Goal: Communication & Community: Answer question/provide support

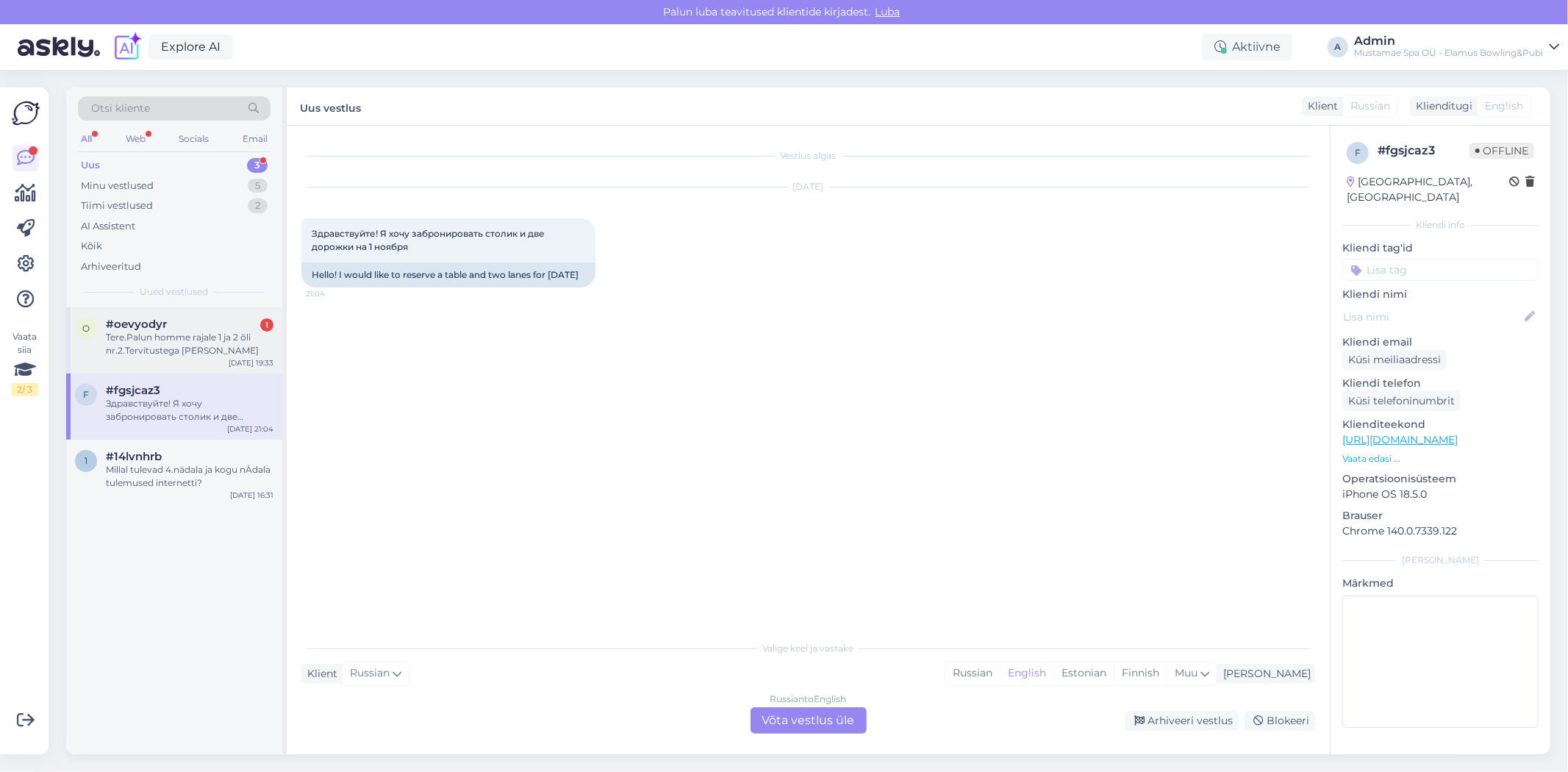
click at [203, 354] on div "Tere.Palun homme rajale 1 ja 2 õli nr.2.Tervitustega [PERSON_NAME]" at bounding box center [190, 344] width 168 height 26
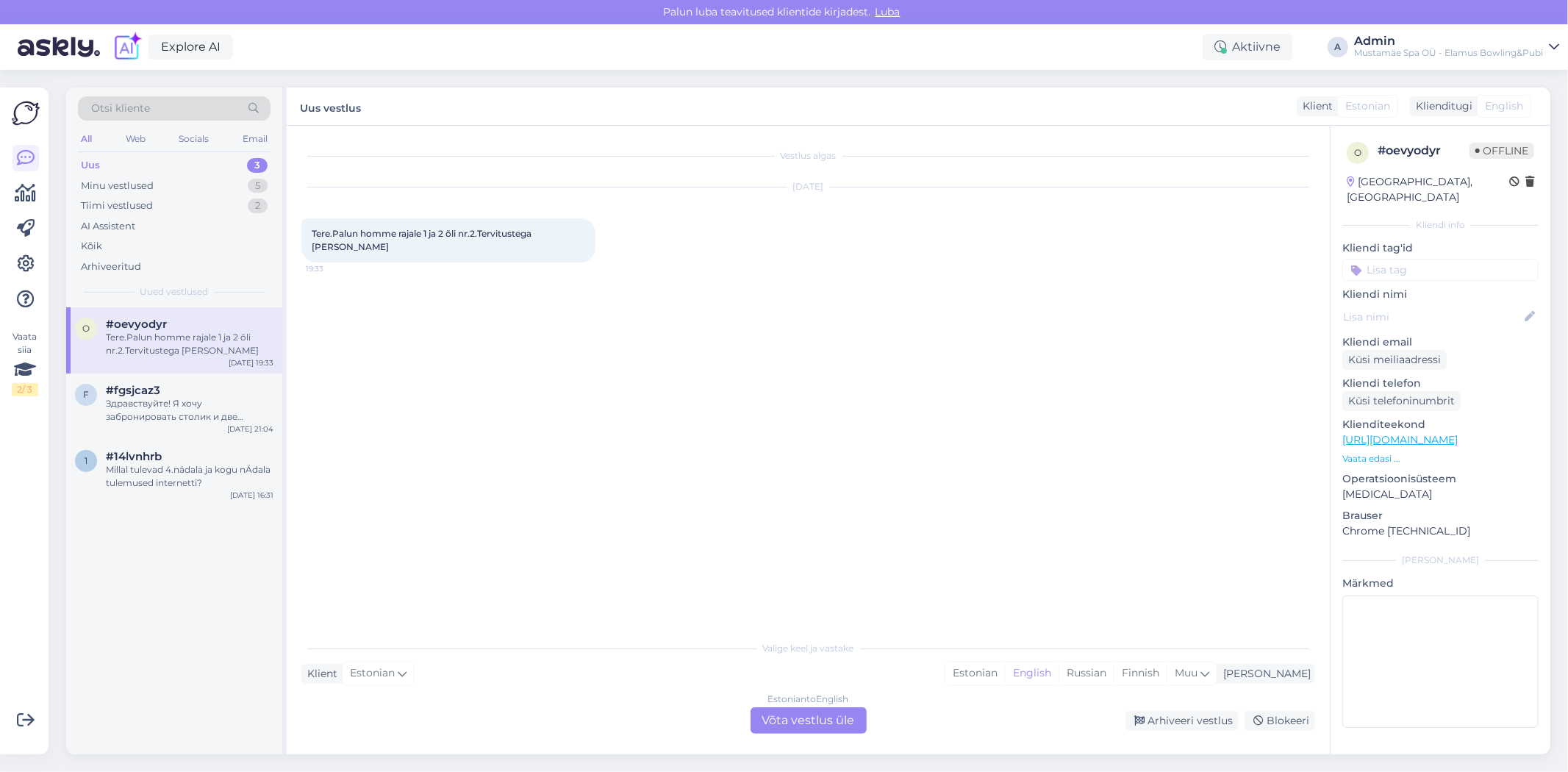
click at [822, 715] on div "Estonian to English Võta vestlus üle" at bounding box center [808, 720] width 116 height 26
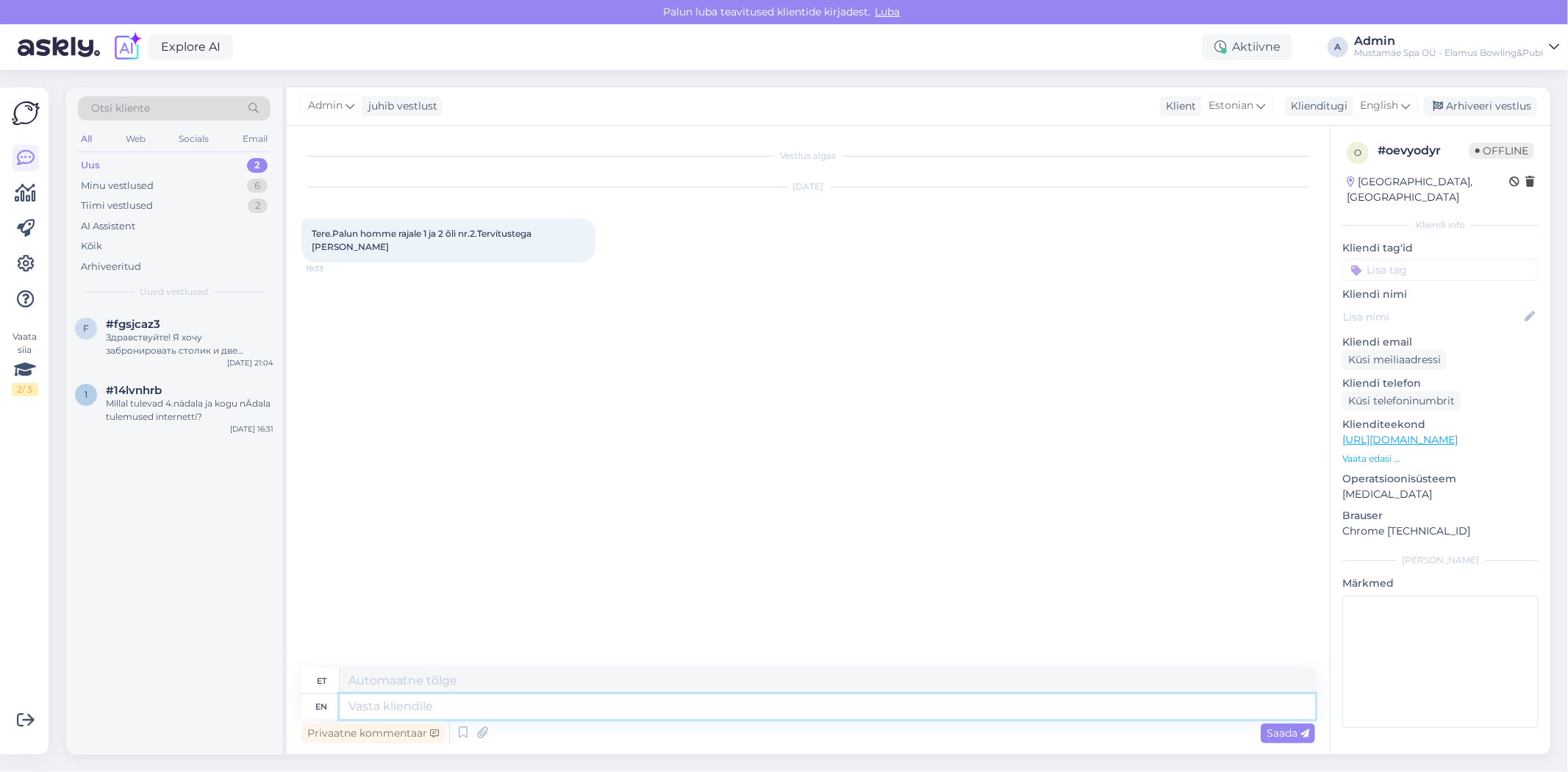
click at [451, 704] on textarea at bounding box center [827, 706] width 976 height 25
click at [454, 682] on textarea at bounding box center [827, 680] width 976 height 25
click at [453, 708] on textarea at bounding box center [827, 706] width 976 height 25
type textarea "Tere! S"
type textarea "Tere!"
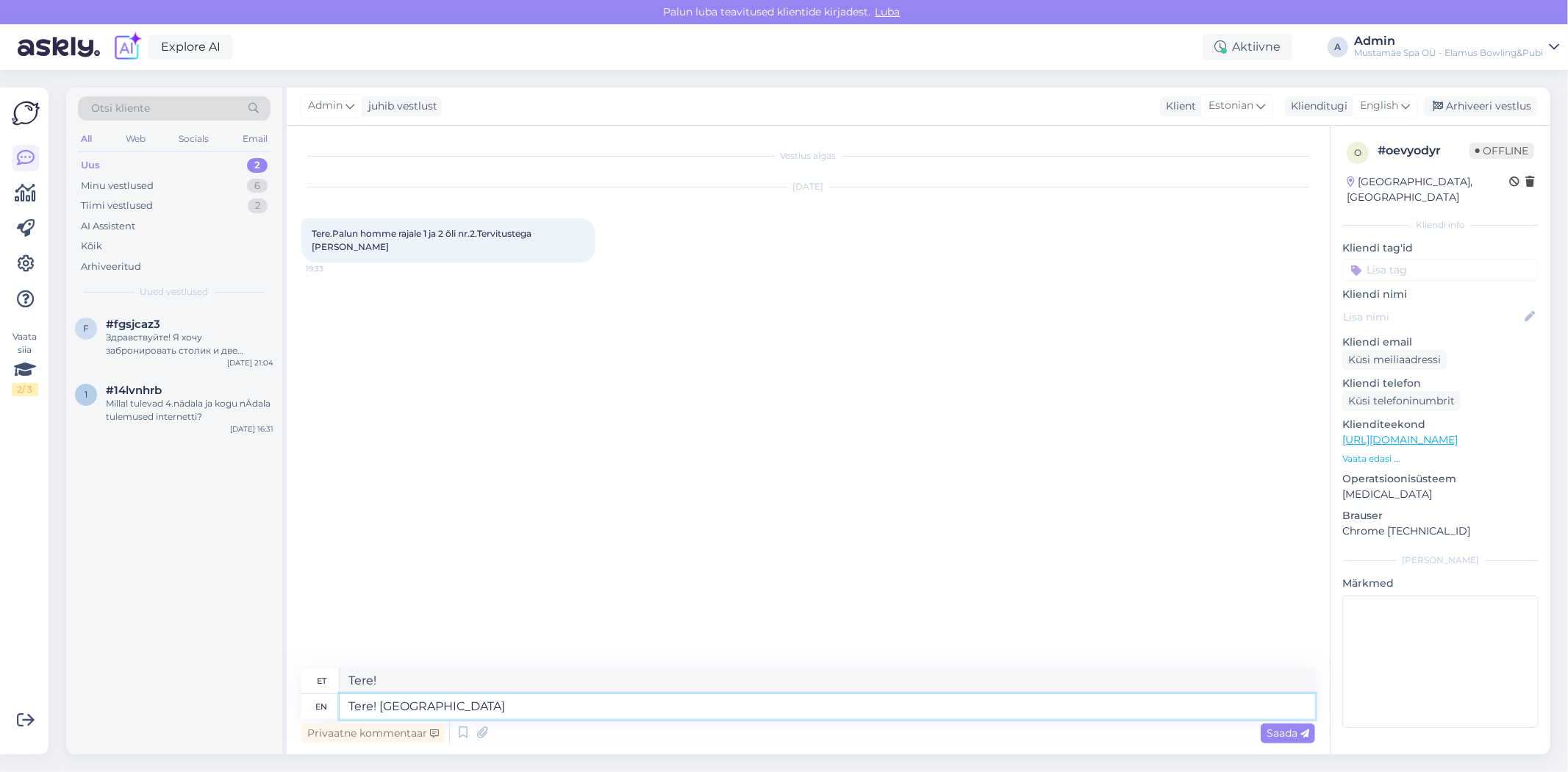
type textarea "Tere! [GEOGRAPHIC_DATA]"
type textarea "Tere! Saab t"
type textarea "Tere! Saab"
type textarea "Tere! Saab tehtud"
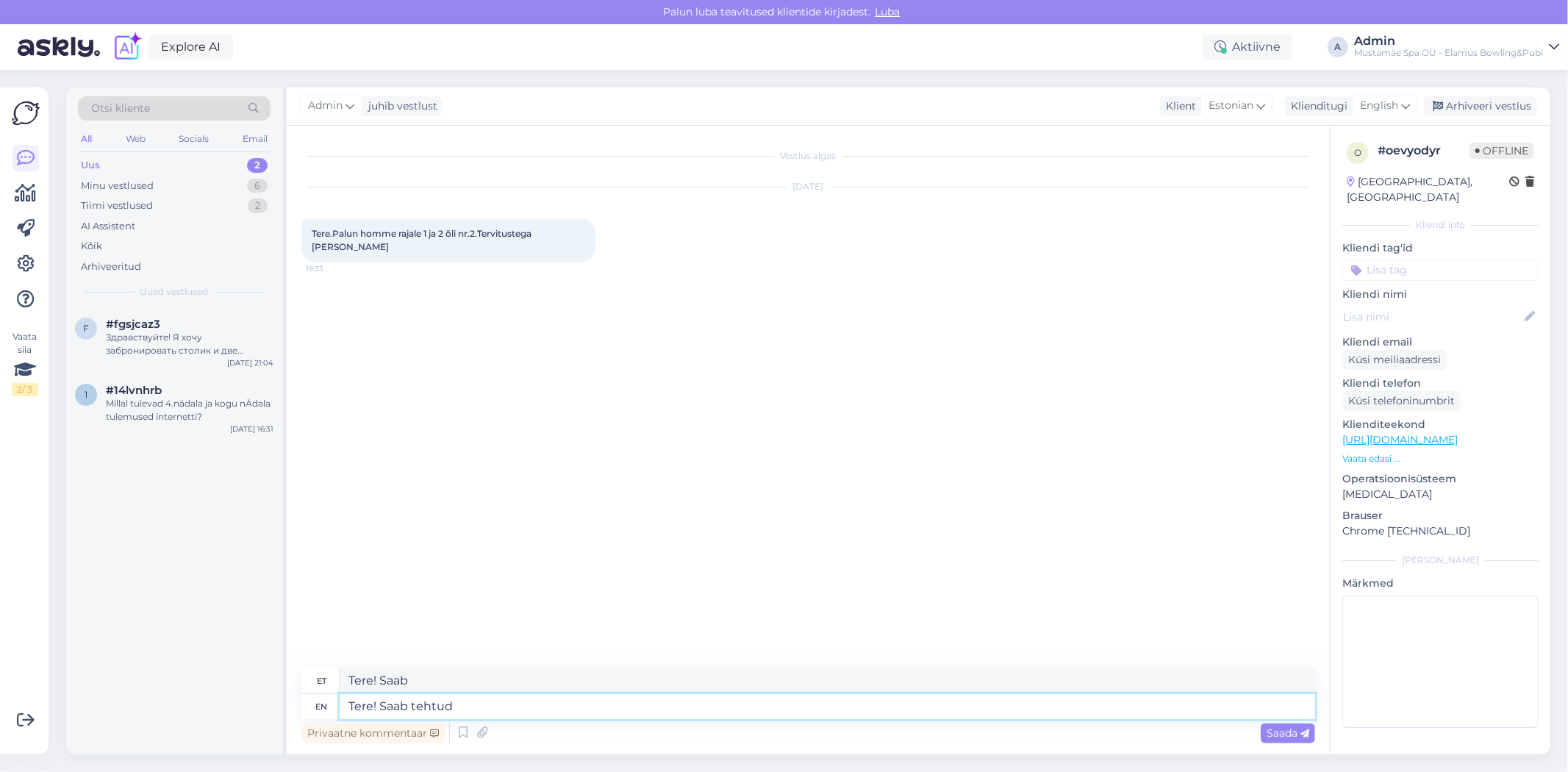
type textarea "Tere! Saab tehtud"
type textarea "Tere! Saab tehtud."
click at [1300, 734] on icon at bounding box center [1304, 733] width 8 height 8
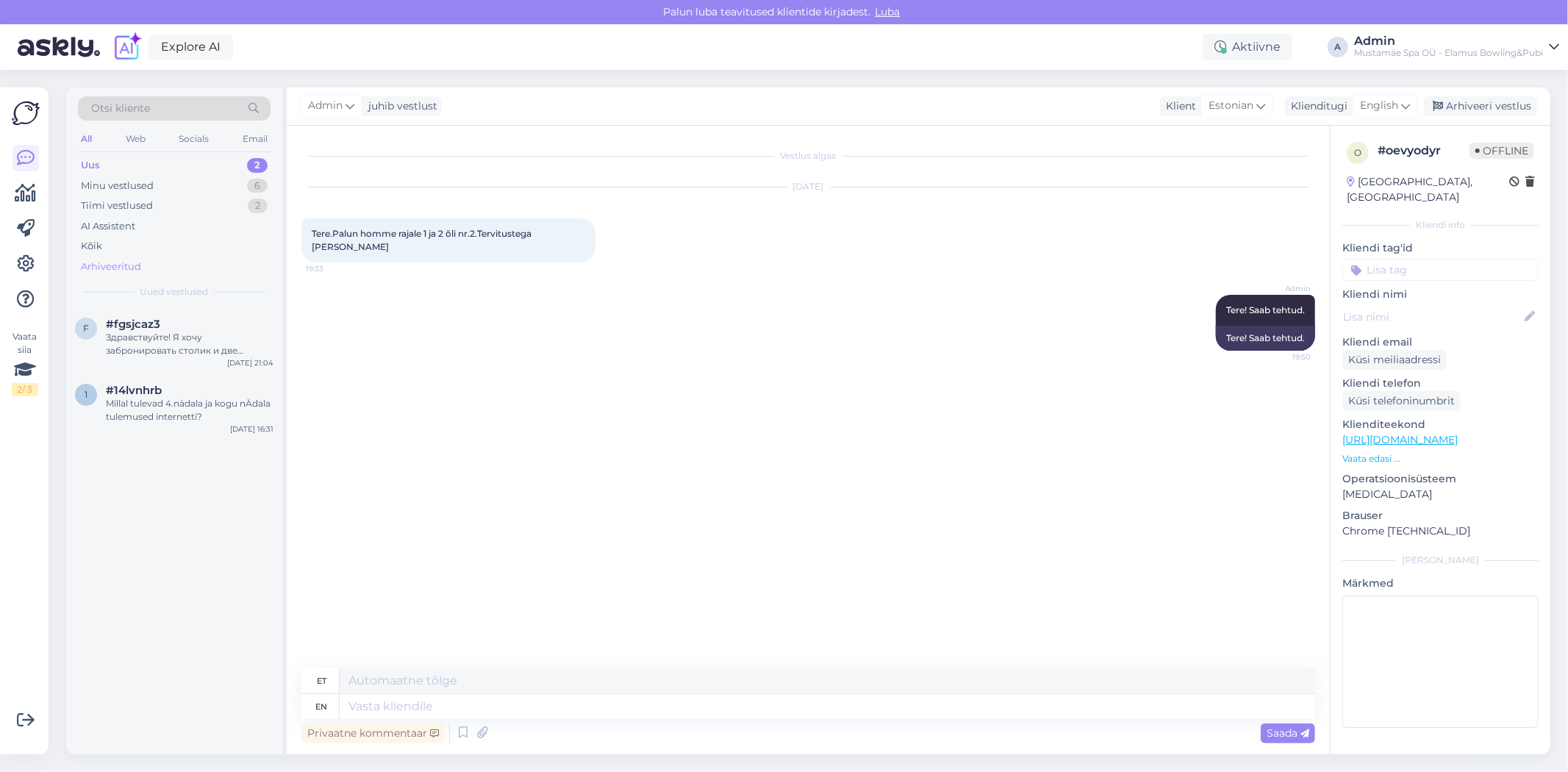
click at [145, 267] on div "Arhiveeritud" at bounding box center [174, 267] width 192 height 21
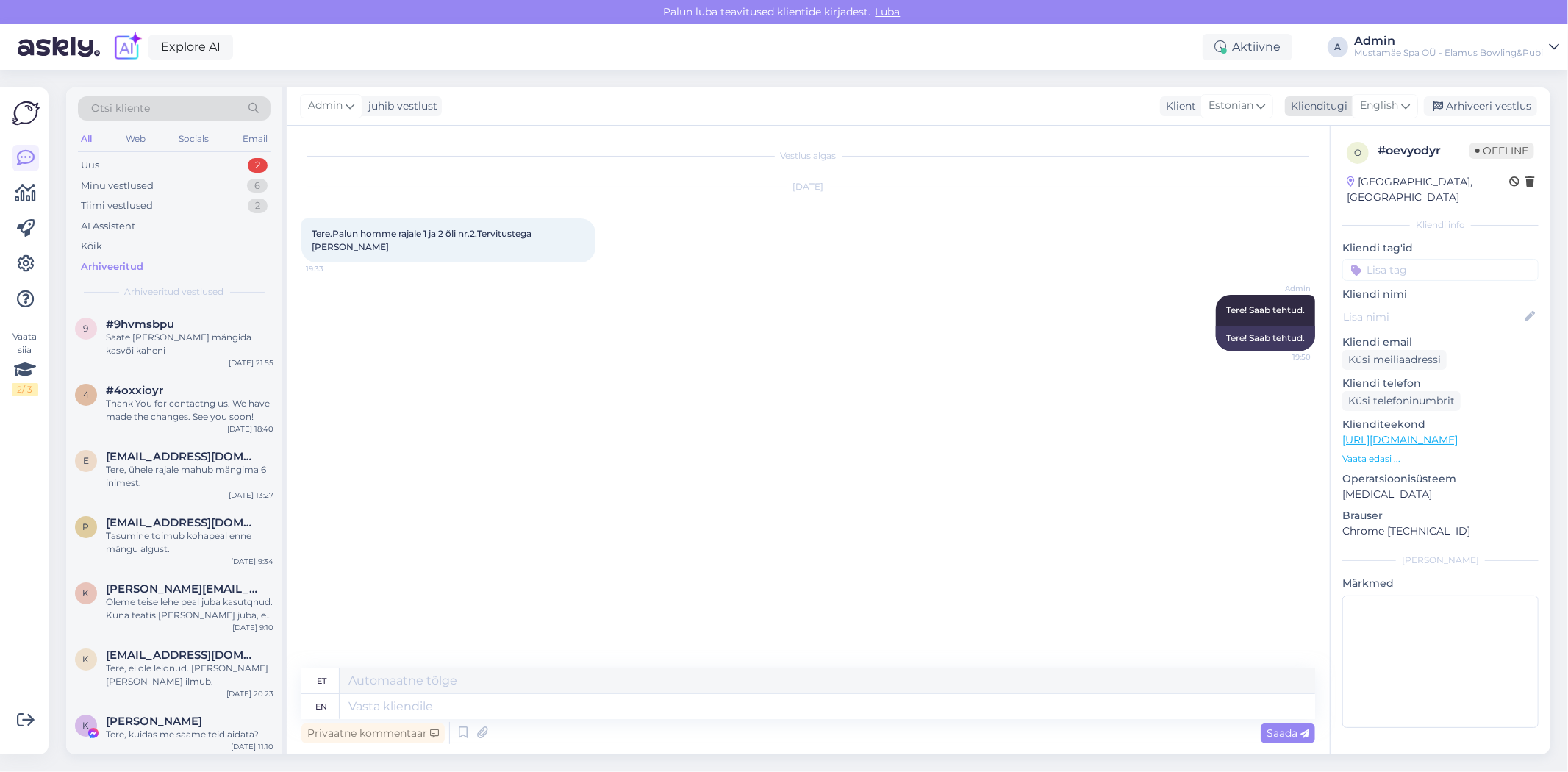
click at [1463, 111] on div "Arhiveeri vestlus" at bounding box center [1480, 106] width 113 height 20
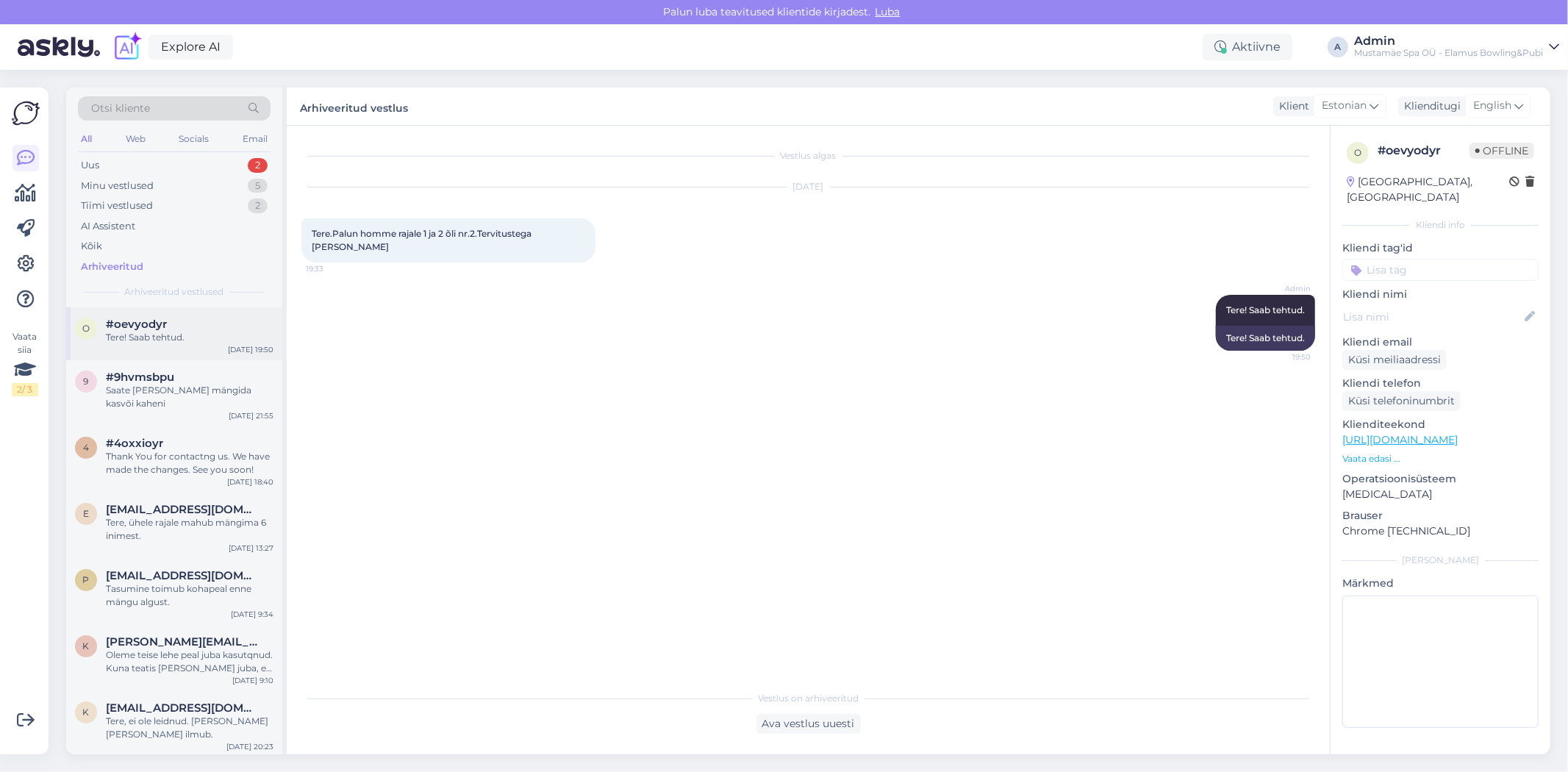
click at [169, 331] on div "Tere! Saab tehtud." at bounding box center [190, 337] width 168 height 13
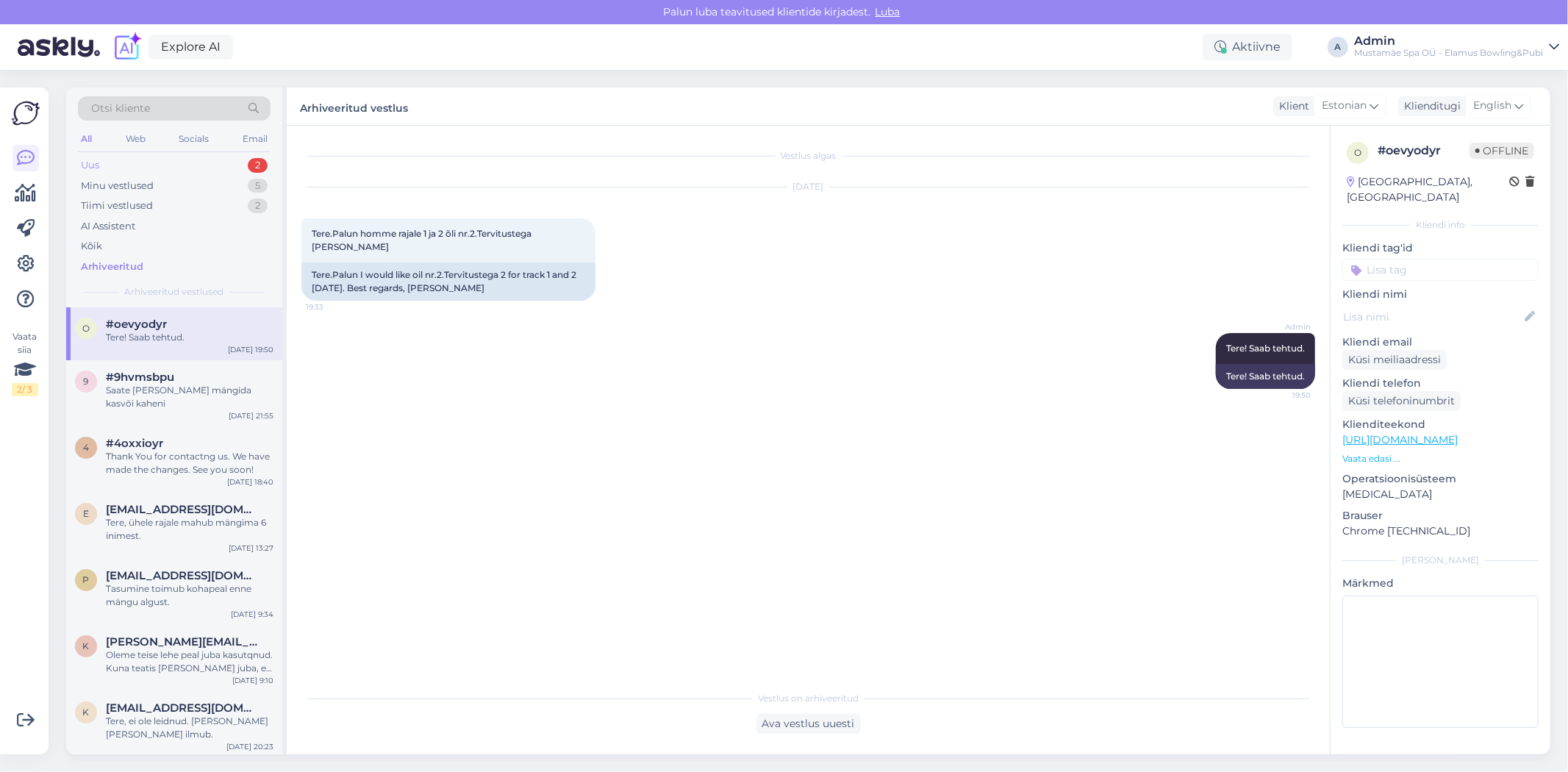
click at [141, 174] on div "Uus 2" at bounding box center [174, 165] width 192 height 21
